Goal: Task Accomplishment & Management: Manage account settings

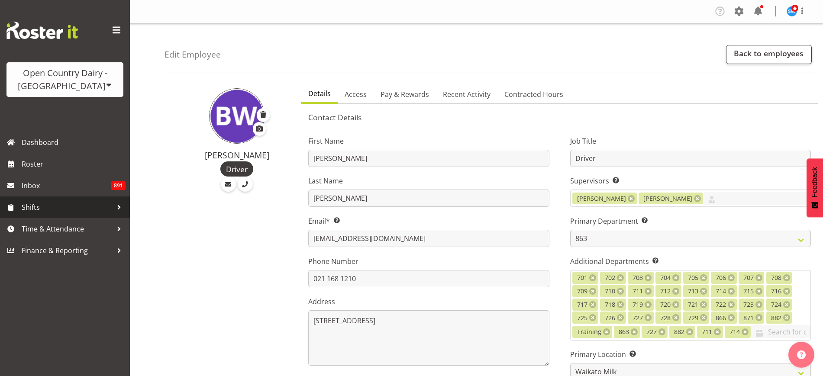
select select "880"
select select "1054"
select select "TimelineWeek"
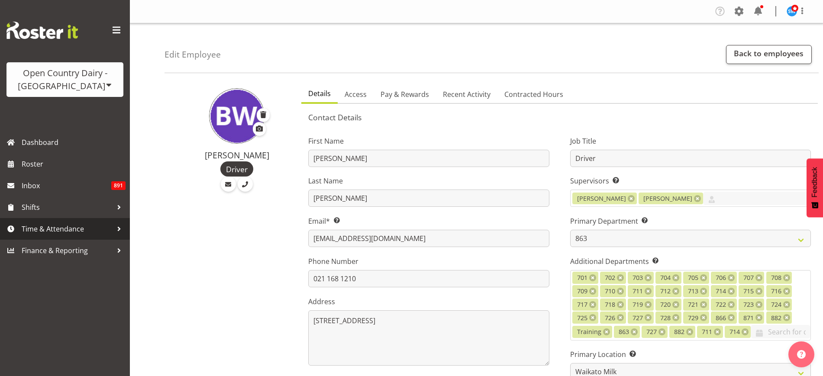
click at [77, 231] on span "Time & Attendance" at bounding box center [67, 228] width 91 height 13
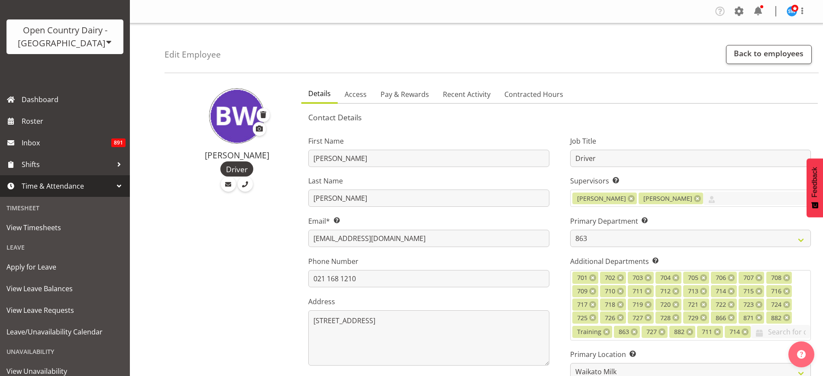
scroll to position [49, 0]
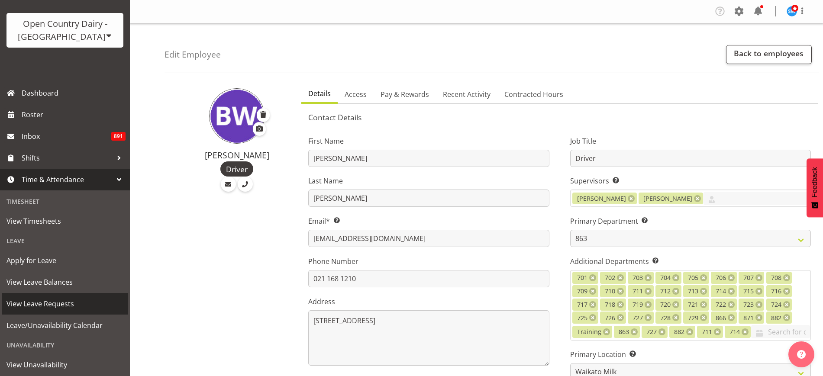
click at [53, 302] on span "View Leave Requests" at bounding box center [64, 303] width 117 height 13
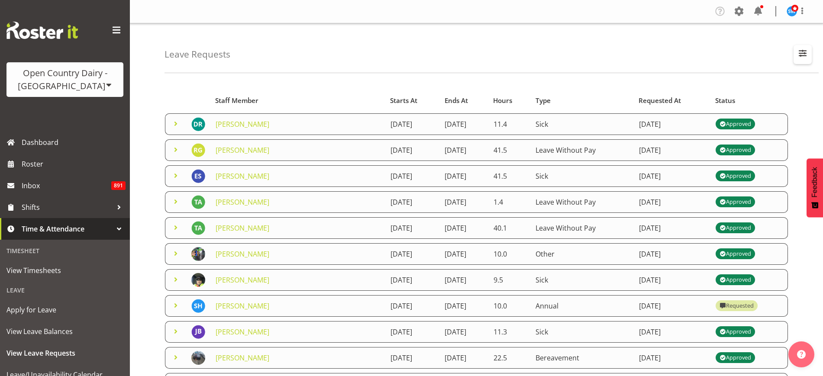
click at [803, 52] on span "button" at bounding box center [802, 53] width 11 height 11
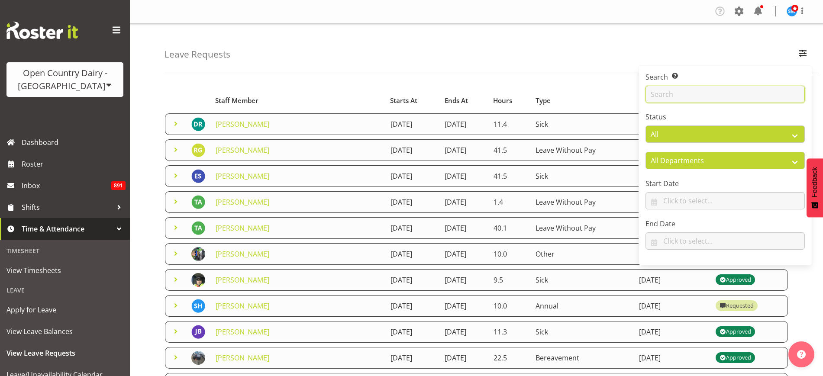
click at [723, 95] on input "text" at bounding box center [724, 94] width 159 height 17
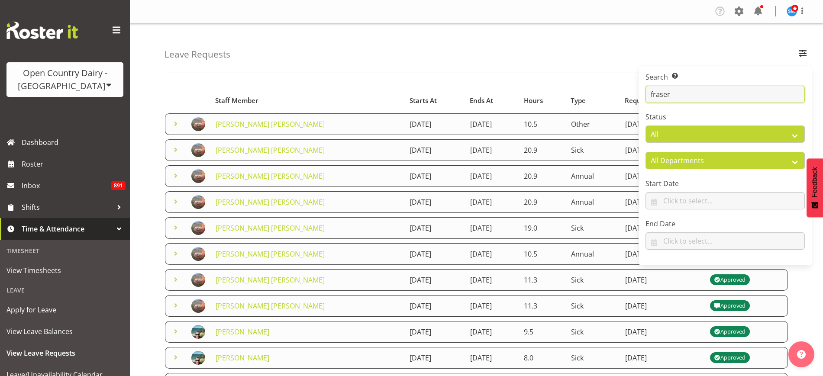
type input "fraser"
click at [322, 54] on div "Leave Requests Search Search for a particular employee [PERSON_NAME] Status All…" at bounding box center [491, 48] width 654 height 50
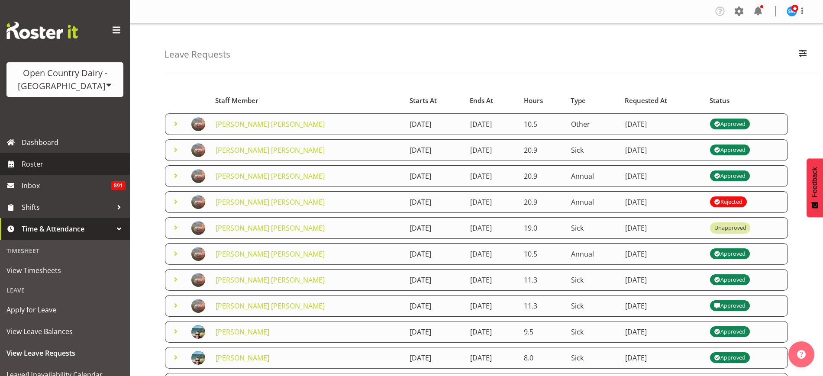
click at [40, 166] on span "Roster" at bounding box center [74, 164] width 104 height 13
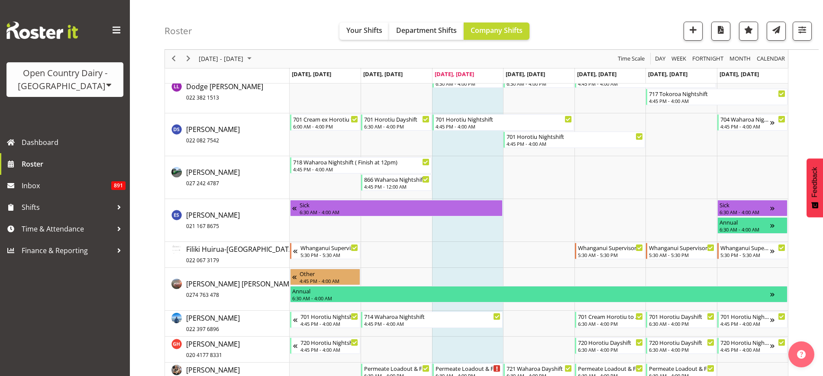
scroll to position [1935, 0]
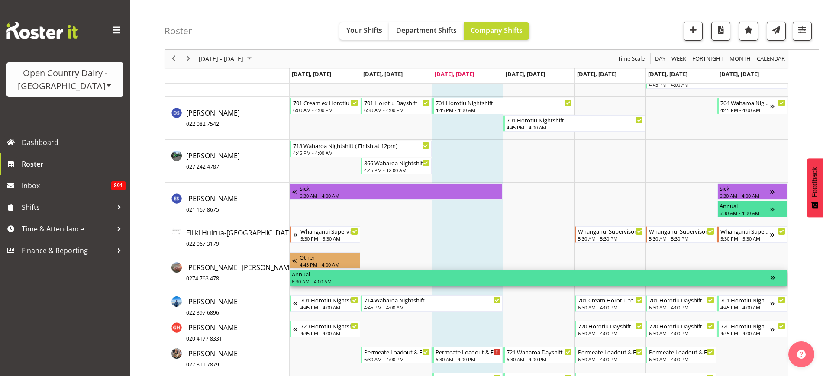
click at [444, 279] on div "6:30 AM - 4:00 AM" at bounding box center [531, 281] width 479 height 7
click at [296, 276] on div "Annual" at bounding box center [531, 274] width 479 height 9
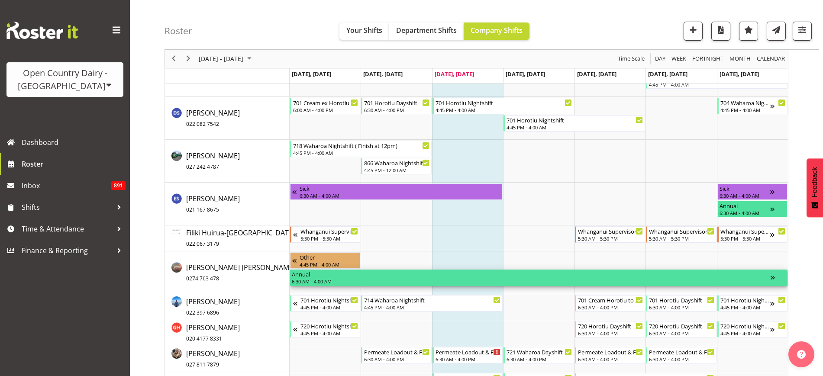
click at [296, 276] on div "Annual" at bounding box center [531, 274] width 479 height 9
click at [774, 277] on div "Timeline Week of October 1, 2025" at bounding box center [777, 278] width 15 height 16
click at [711, 274] on div "Annual" at bounding box center [531, 274] width 479 height 9
click at [399, 280] on div "6:30 AM - 4:00 AM" at bounding box center [531, 281] width 479 height 7
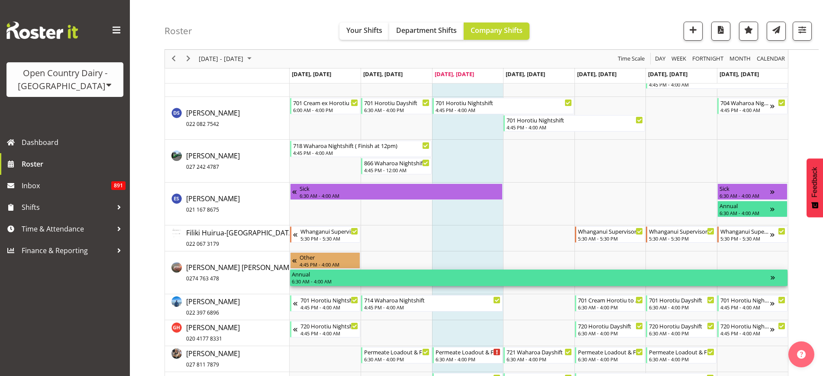
click at [399, 280] on div "6:30 AM - 4:00 AM" at bounding box center [531, 281] width 479 height 7
click at [303, 273] on div "Annual" at bounding box center [531, 274] width 479 height 9
click at [769, 278] on div "6:30 AM - 4:00 AM" at bounding box center [531, 281] width 479 height 7
click at [772, 277] on div "Timeline Week of October 1, 2025" at bounding box center [777, 278] width 15 height 16
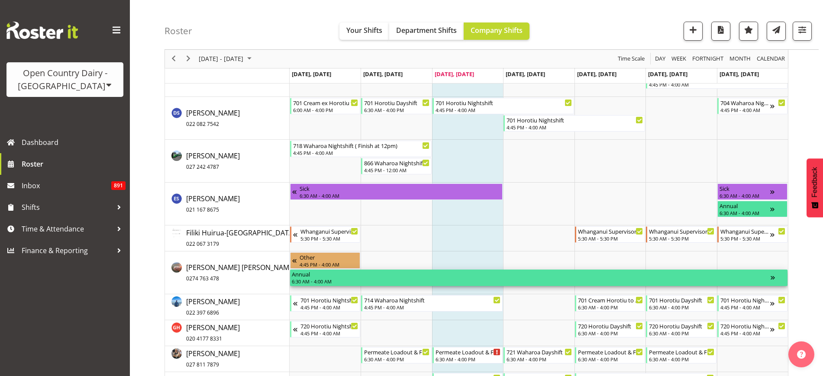
click at [772, 277] on div "Timeline Week of October 1, 2025" at bounding box center [777, 278] width 15 height 16
click at [775, 277] on div "Timeline Week of October 1, 2025" at bounding box center [777, 278] width 15 height 16
